Goal: Check status

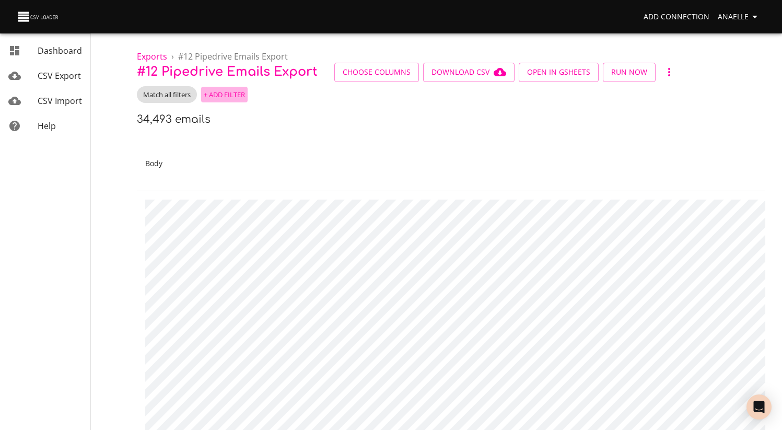
click at [237, 96] on span "+ Add Filter" at bounding box center [224, 95] width 41 height 12
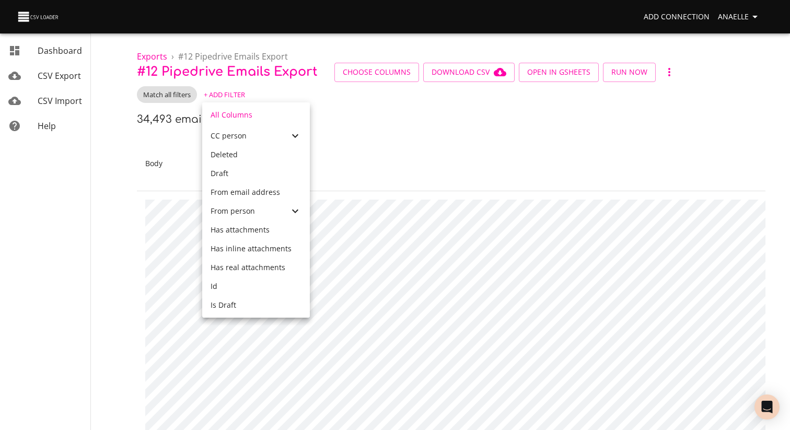
scroll to position [264, 0]
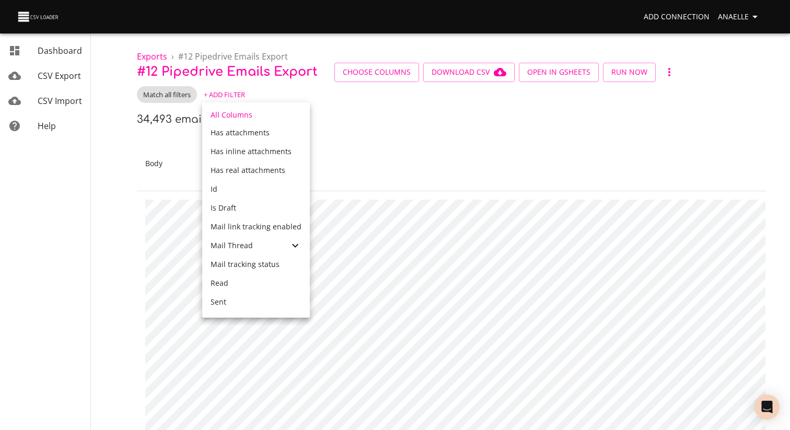
click at [250, 240] on span "Mail Thread" at bounding box center [232, 245] width 42 height 10
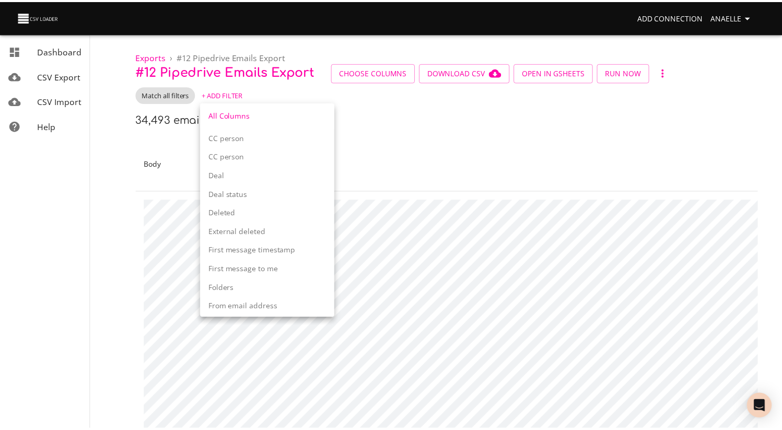
scroll to position [671, 0]
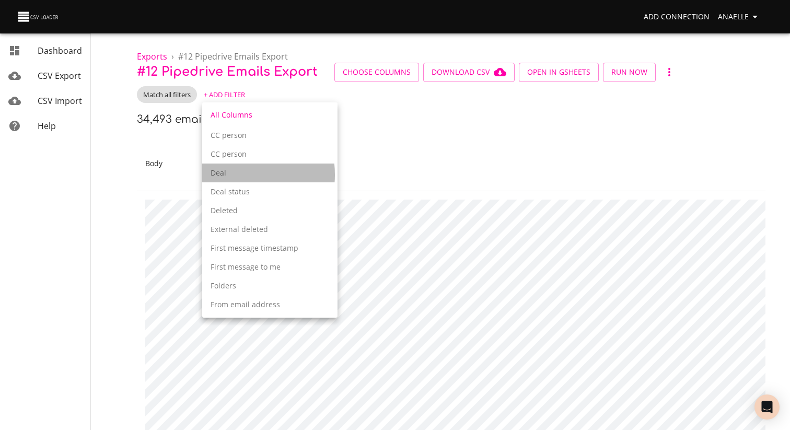
click at [237, 175] on p "Deal" at bounding box center [270, 173] width 119 height 10
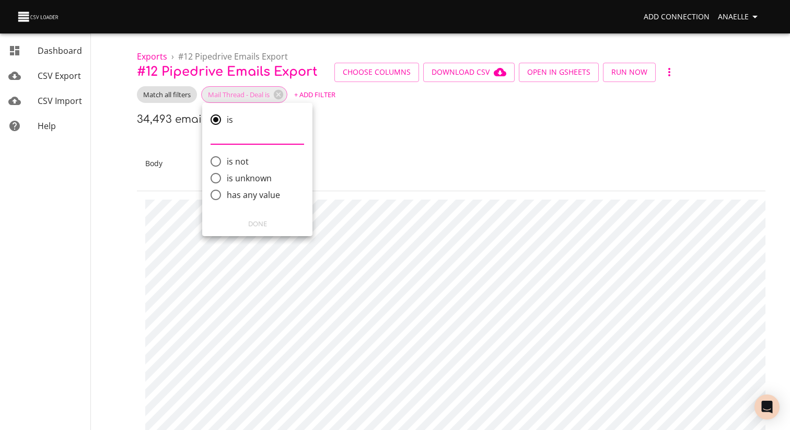
click at [251, 195] on span "has any value" at bounding box center [253, 195] width 53 height 13
click at [227, 195] on input "has any value" at bounding box center [216, 195] width 22 height 22
radio input "true"
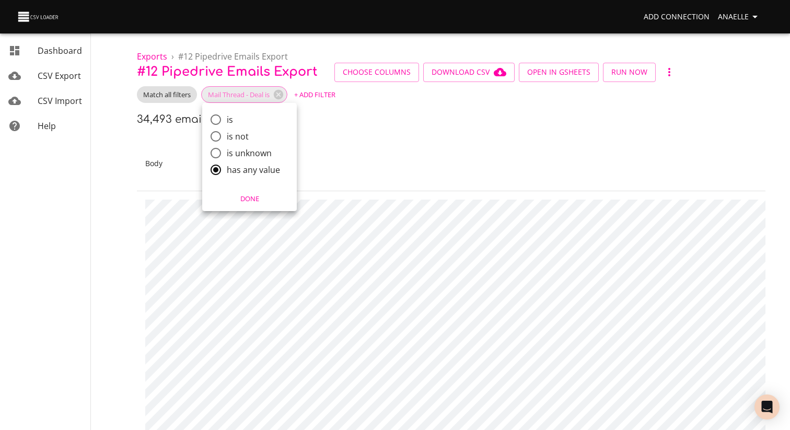
click at [248, 200] on span "Done" at bounding box center [249, 199] width 81 height 12
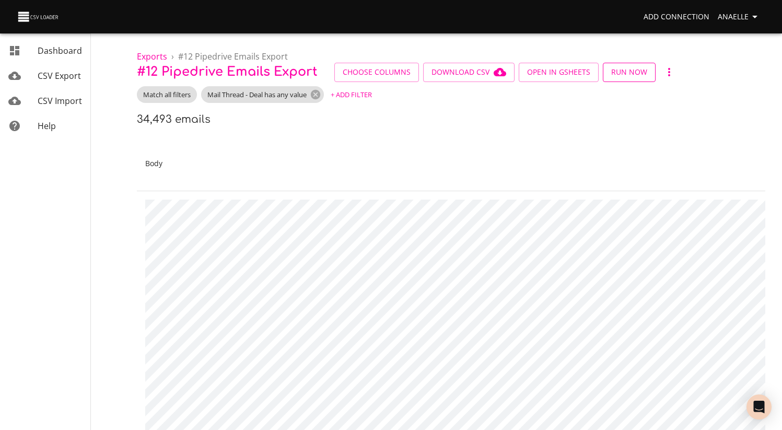
click at [622, 66] on span "Run Now" at bounding box center [629, 72] width 36 height 13
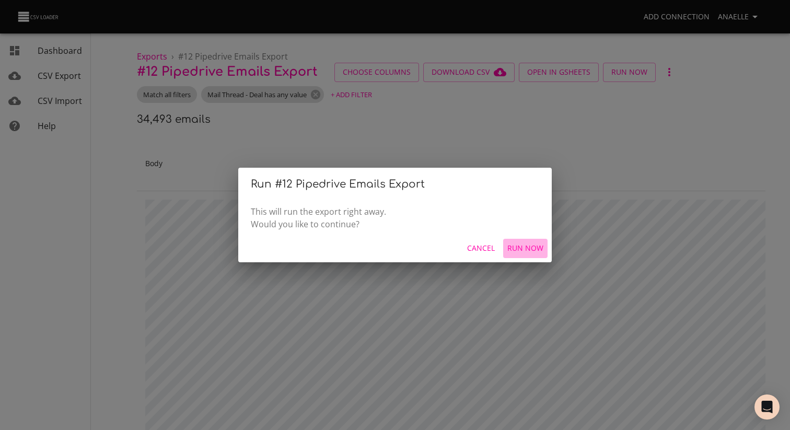
click at [519, 247] on span "Run Now" at bounding box center [525, 248] width 36 height 13
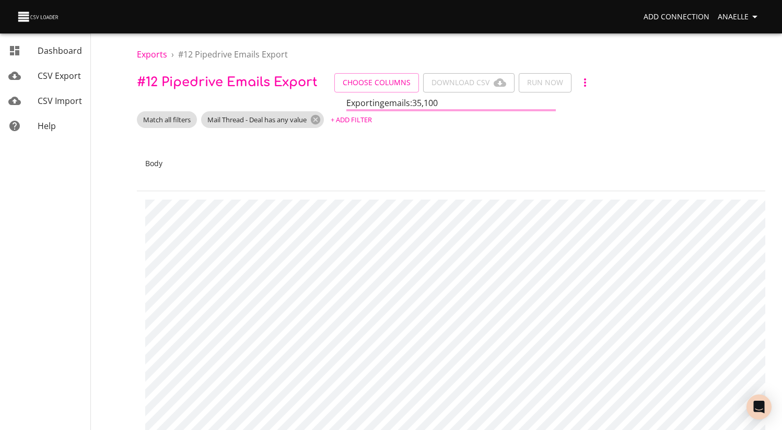
scroll to position [0, 0]
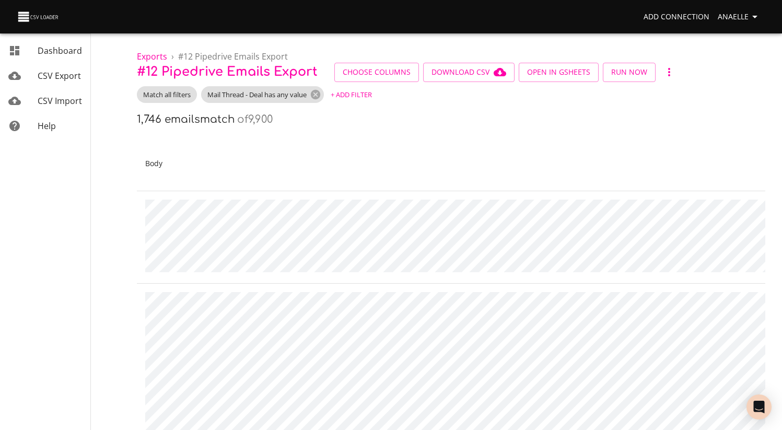
click at [335, 126] on div "1,746 emails match of 9,900" at bounding box center [451, 119] width 628 height 17
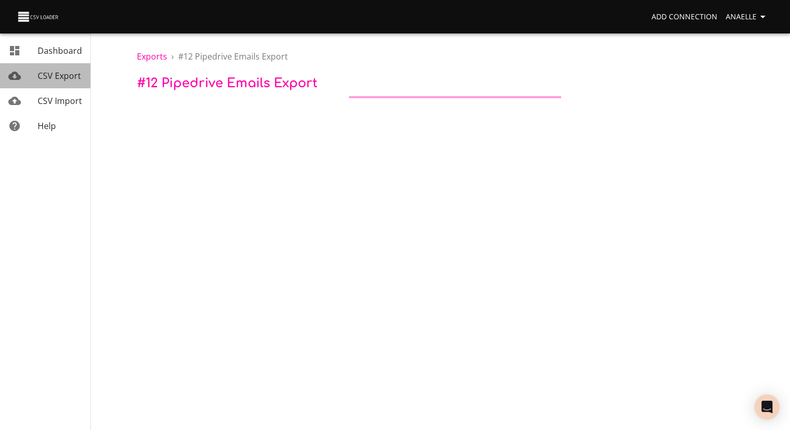
click at [55, 74] on span "CSV Export" at bounding box center [59, 75] width 43 height 11
